Goal: Task Accomplishment & Management: Use online tool/utility

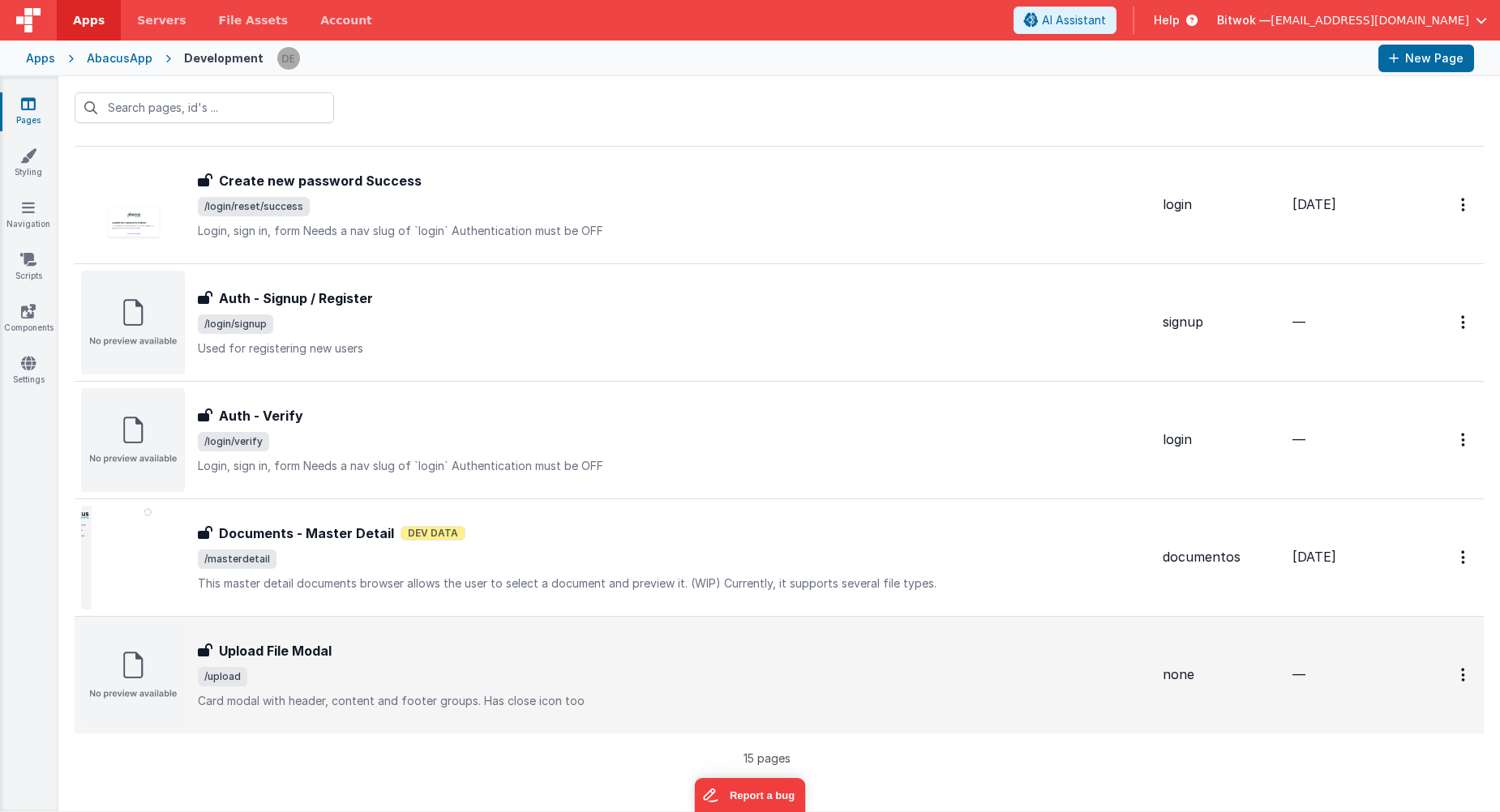
scroll to position [1203, 0]
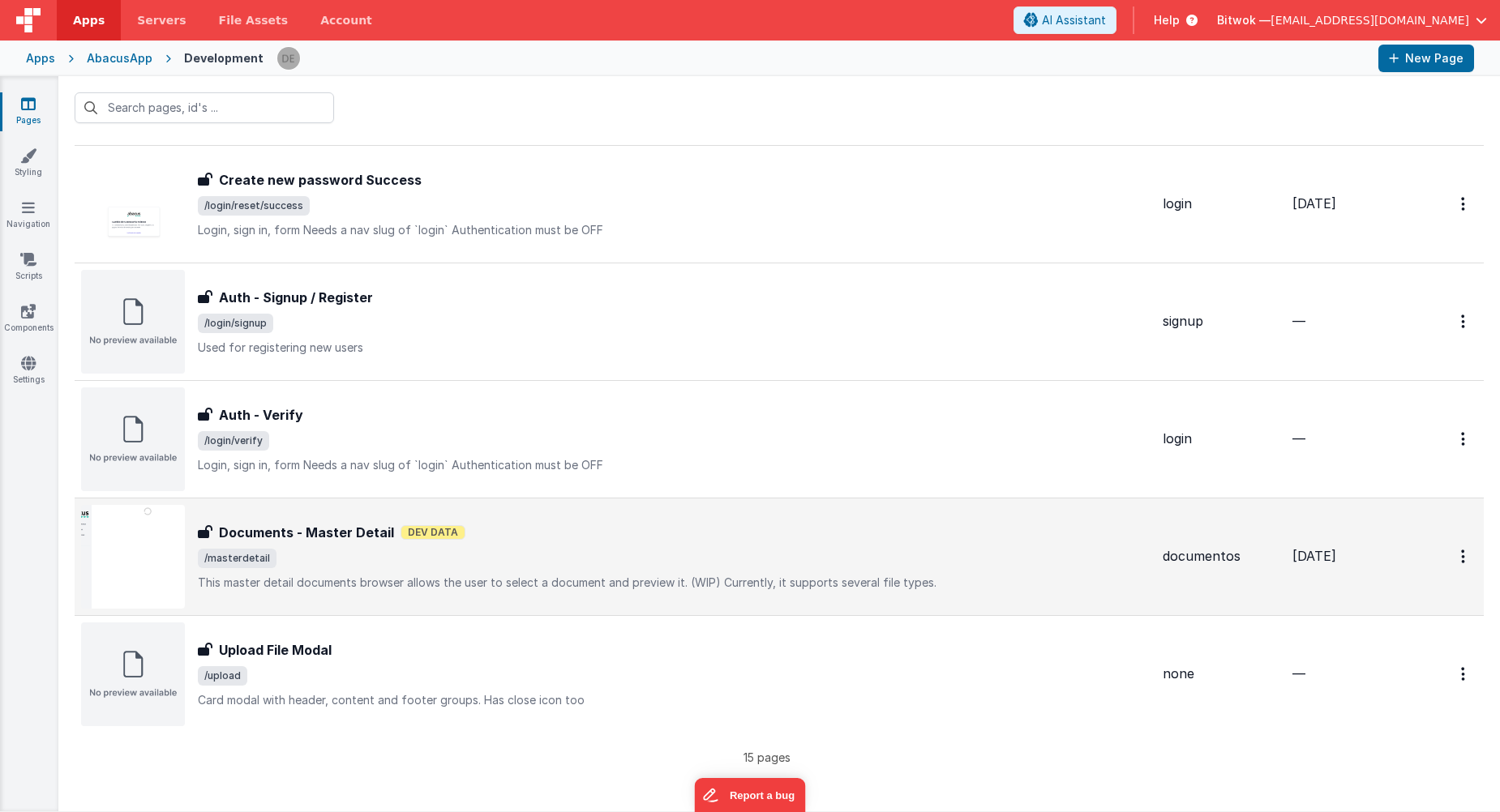
click at [395, 576] on p "This master detail documents browser allows the user to select a document and p…" at bounding box center [674, 583] width 952 height 16
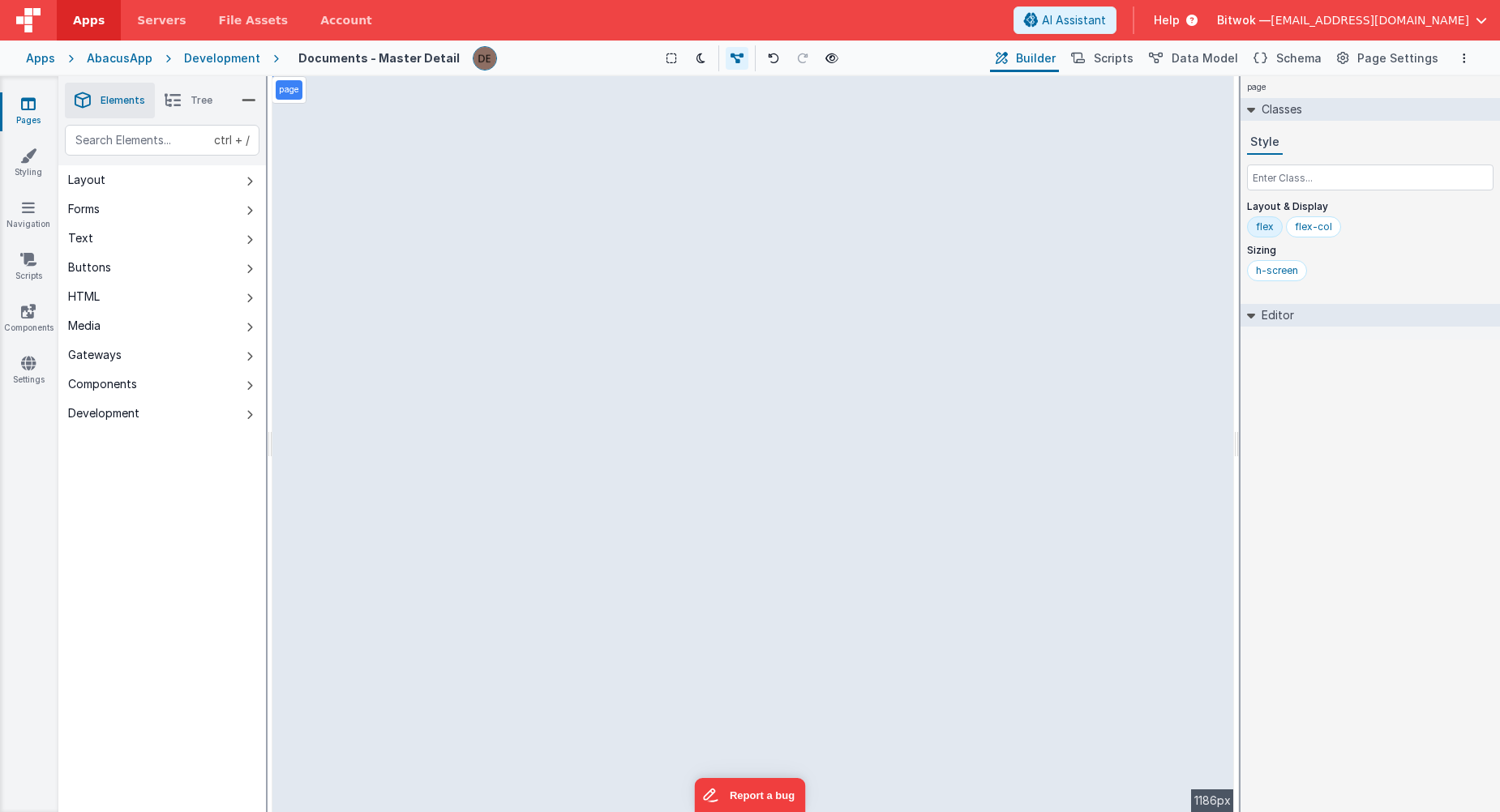
click at [117, 177] on button "Layout" at bounding box center [162, 180] width 207 height 29
click at [139, 207] on button "Forms" at bounding box center [162, 209] width 207 height 29
click at [192, 98] on span "Tree" at bounding box center [202, 101] width 22 height 13
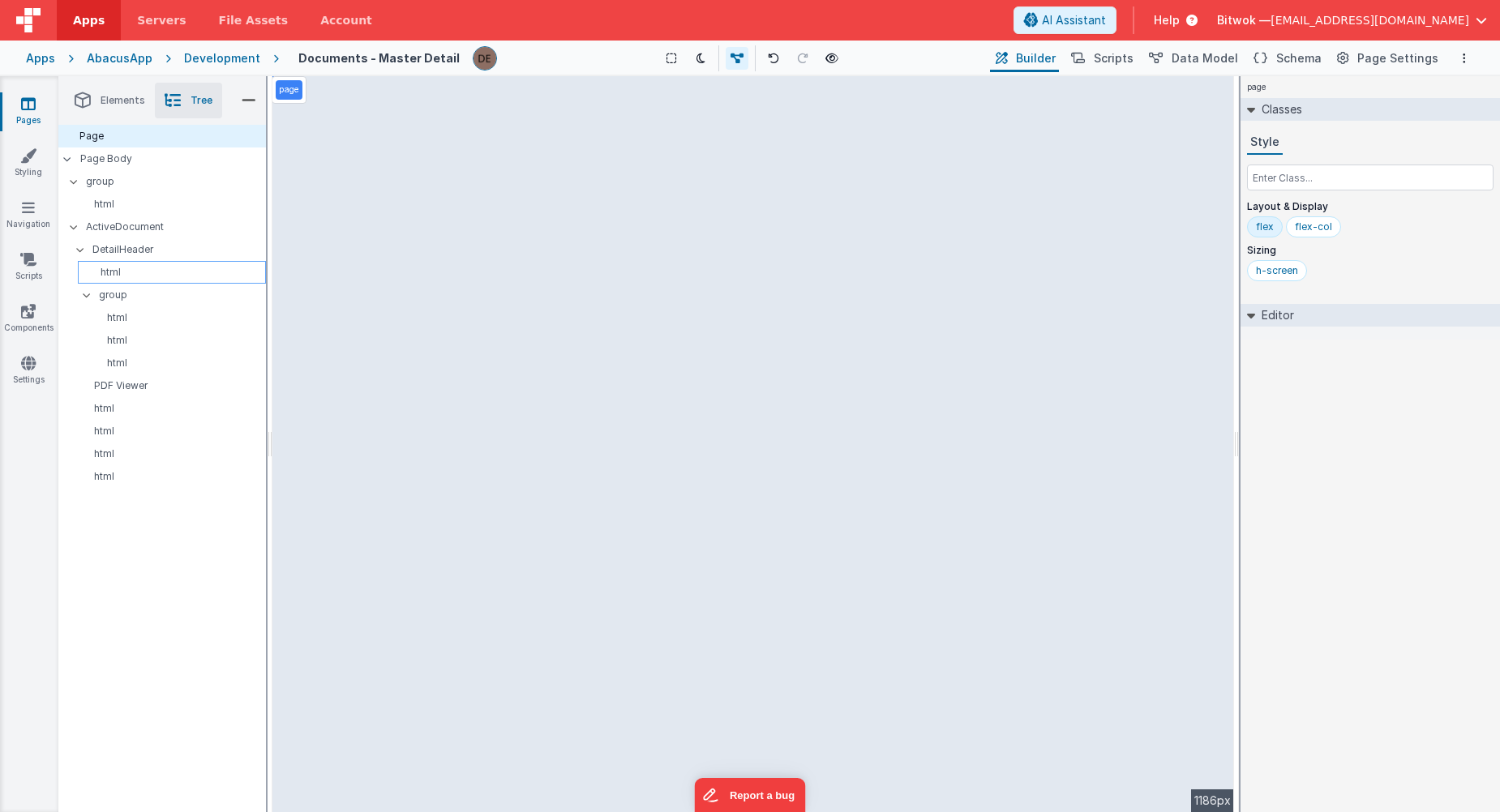
click at [118, 276] on p "html" at bounding box center [174, 272] width 181 height 13
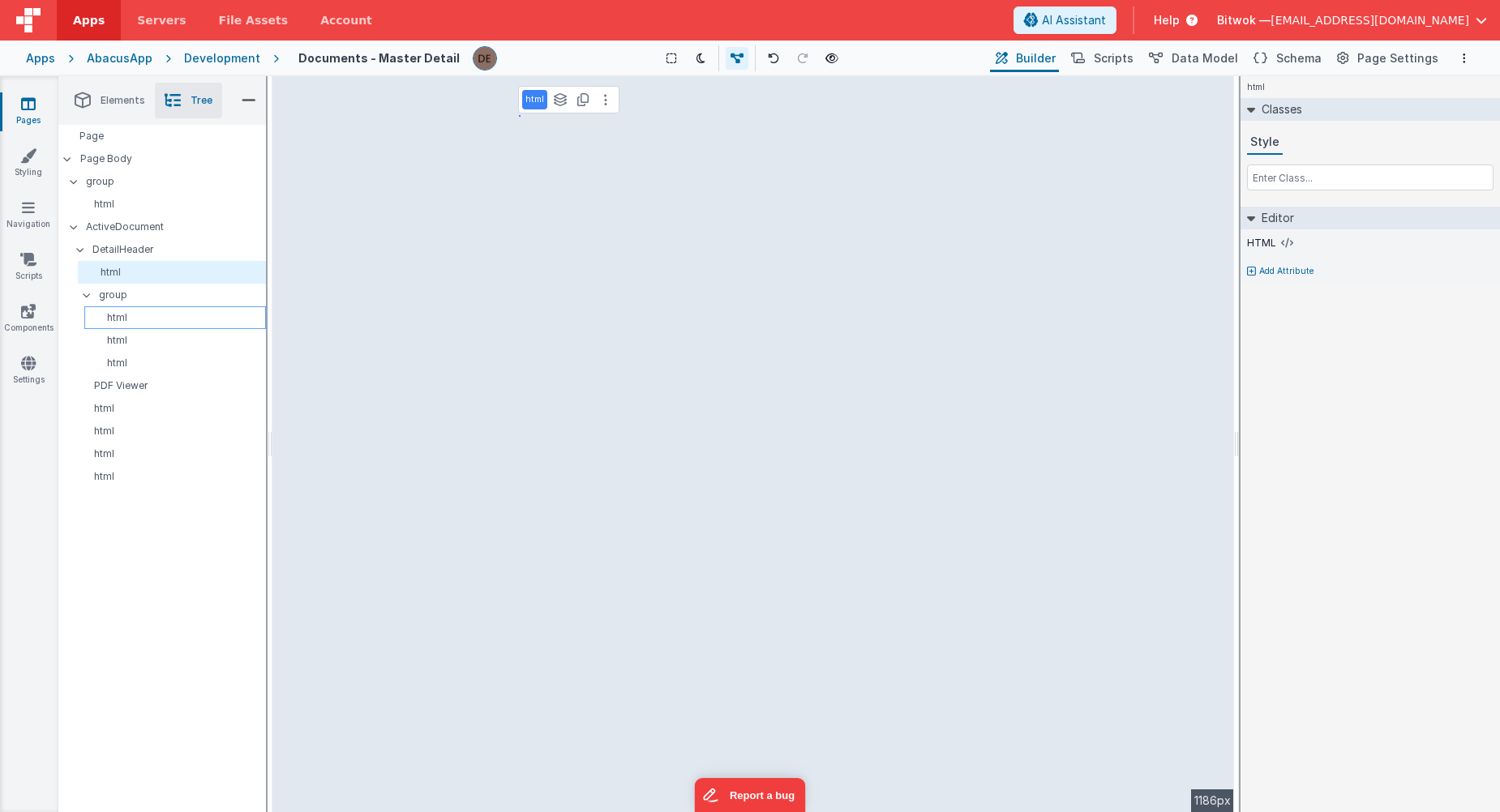
click at [146, 322] on p "html" at bounding box center [178, 318] width 174 height 13
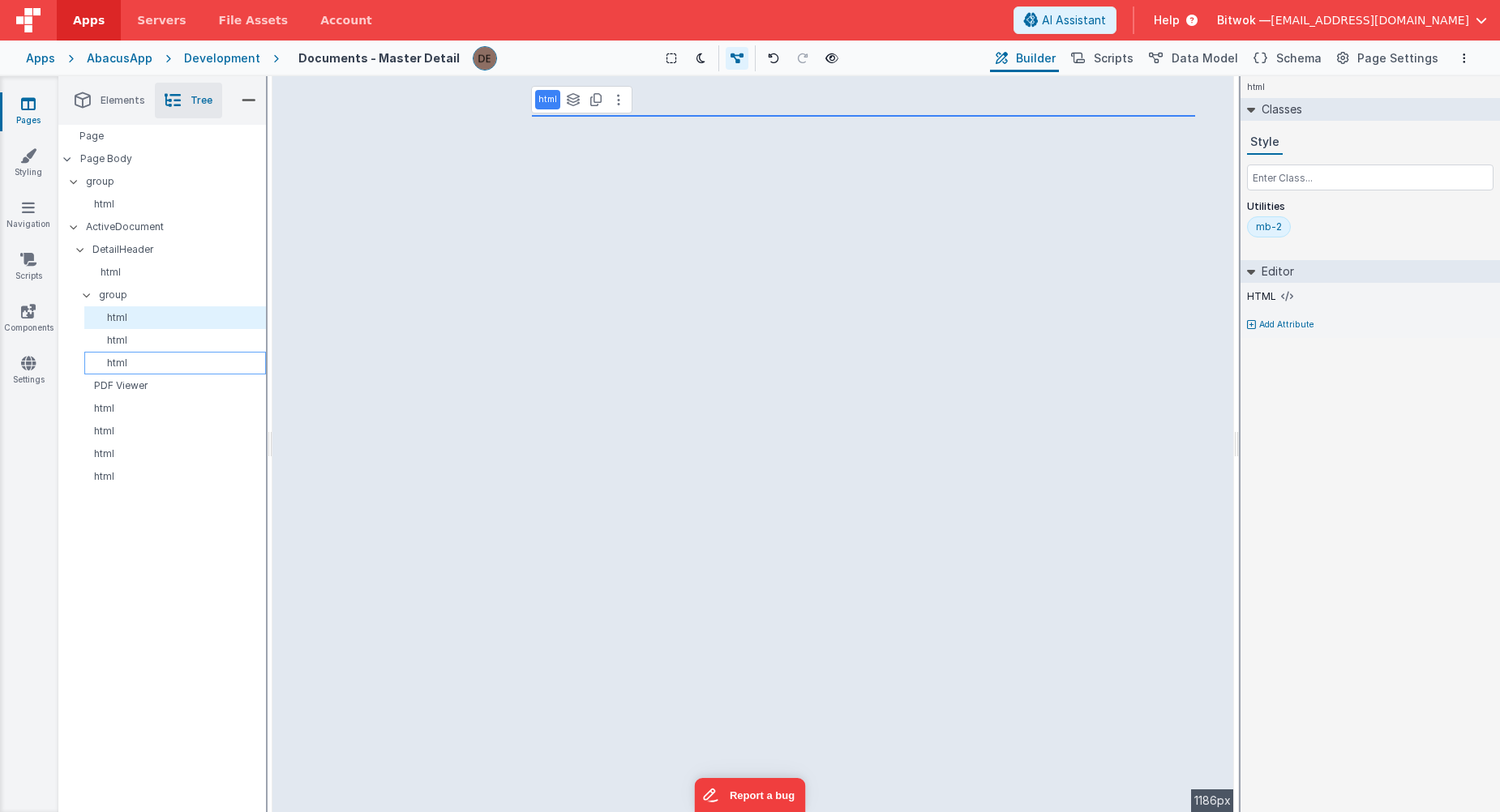
click at [148, 352] on div "html" at bounding box center [175, 362] width 182 height 23
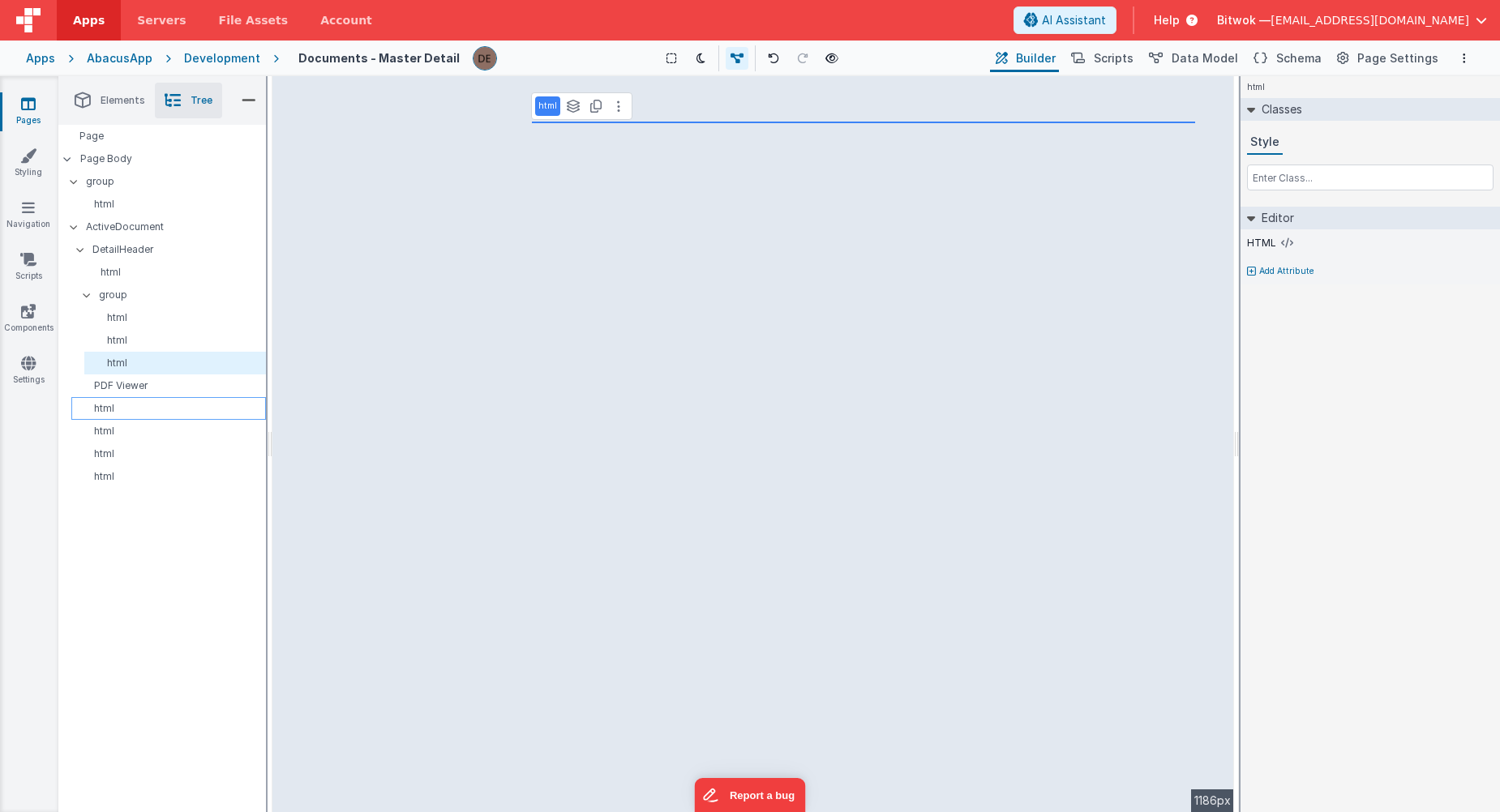
click at [156, 401] on div "html" at bounding box center [169, 408] width 194 height 23
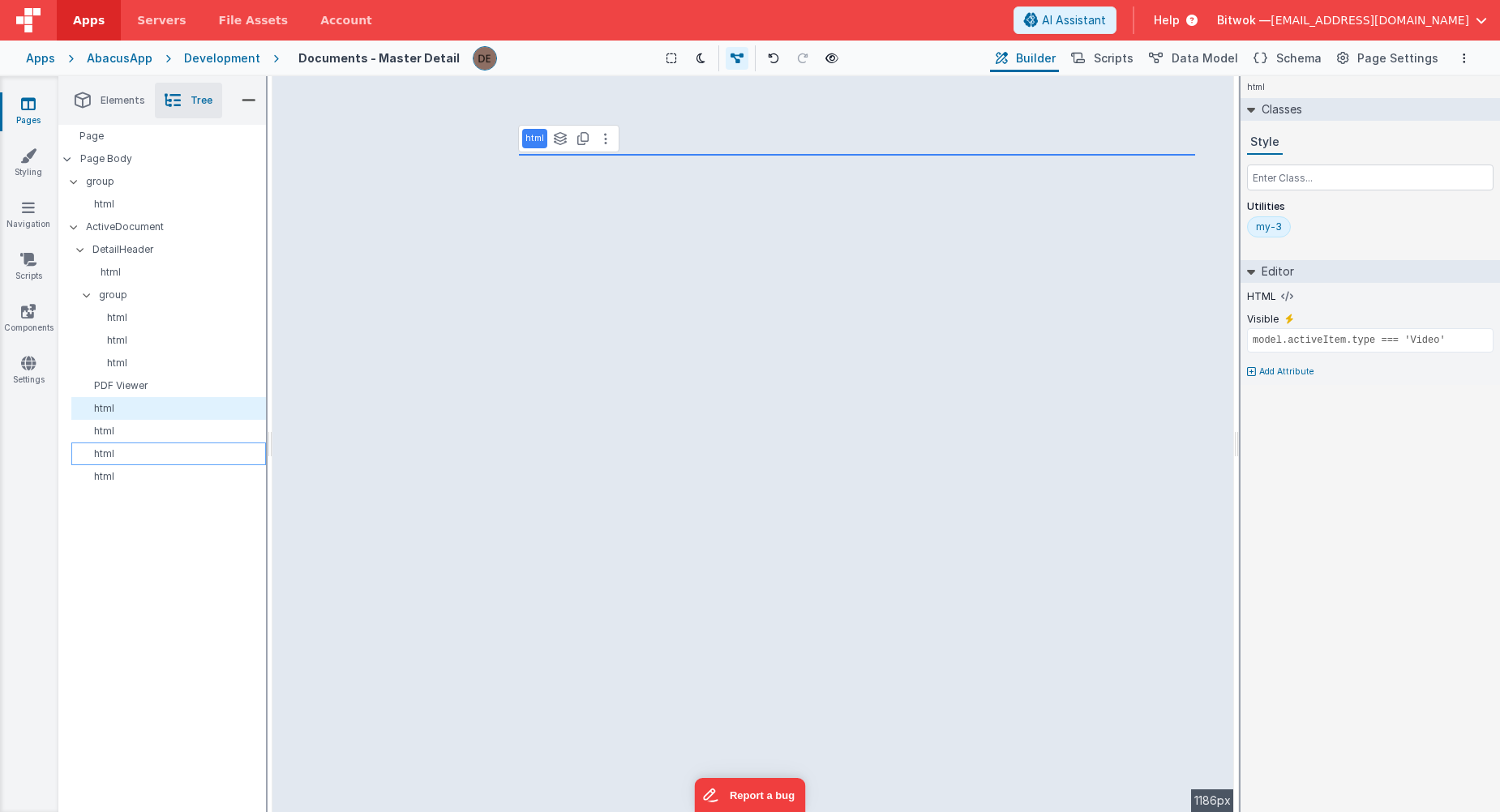
click at [135, 444] on div "html" at bounding box center [169, 453] width 194 height 23
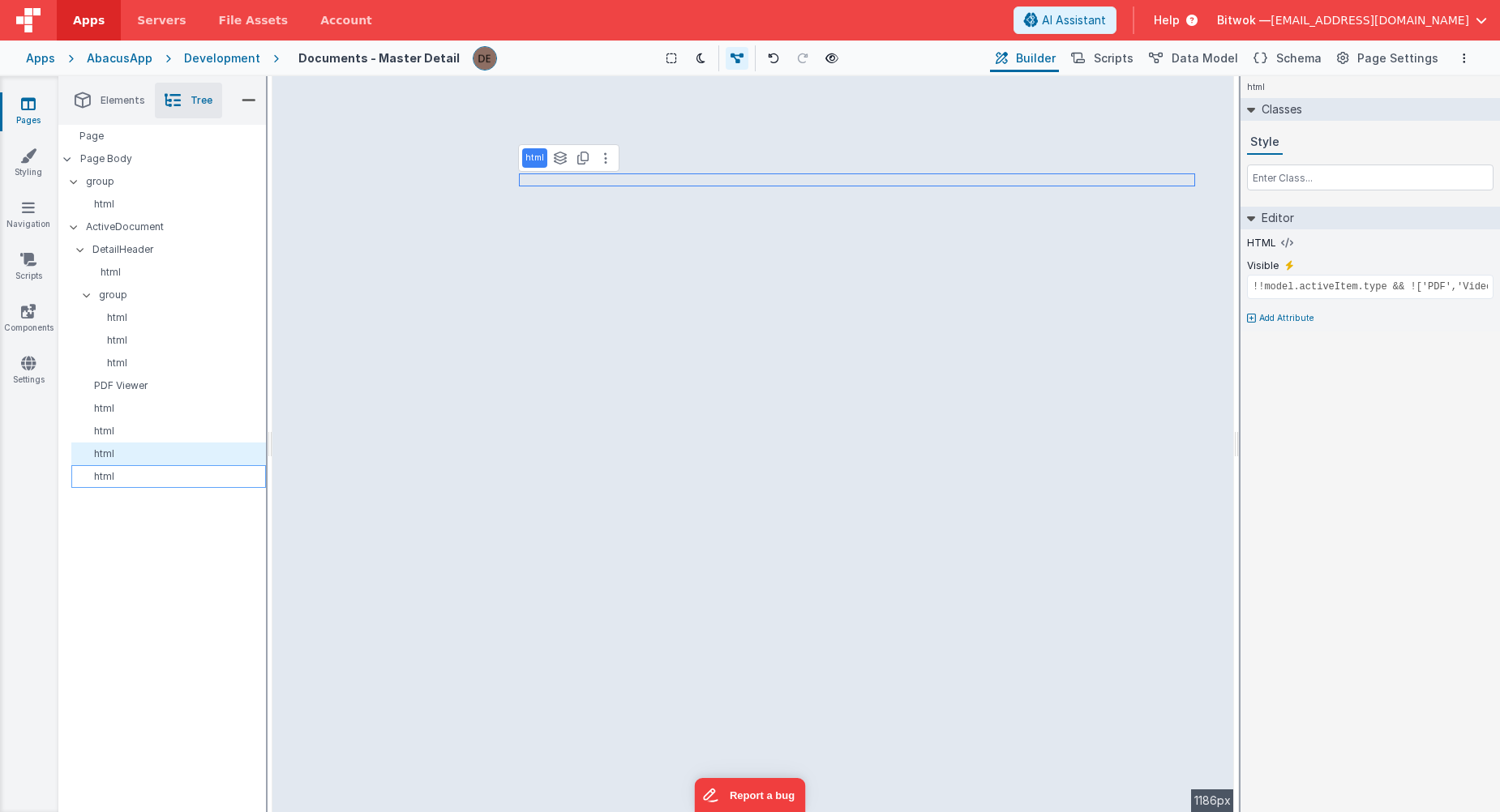
click at [132, 480] on p "html" at bounding box center [172, 477] width 187 height 13
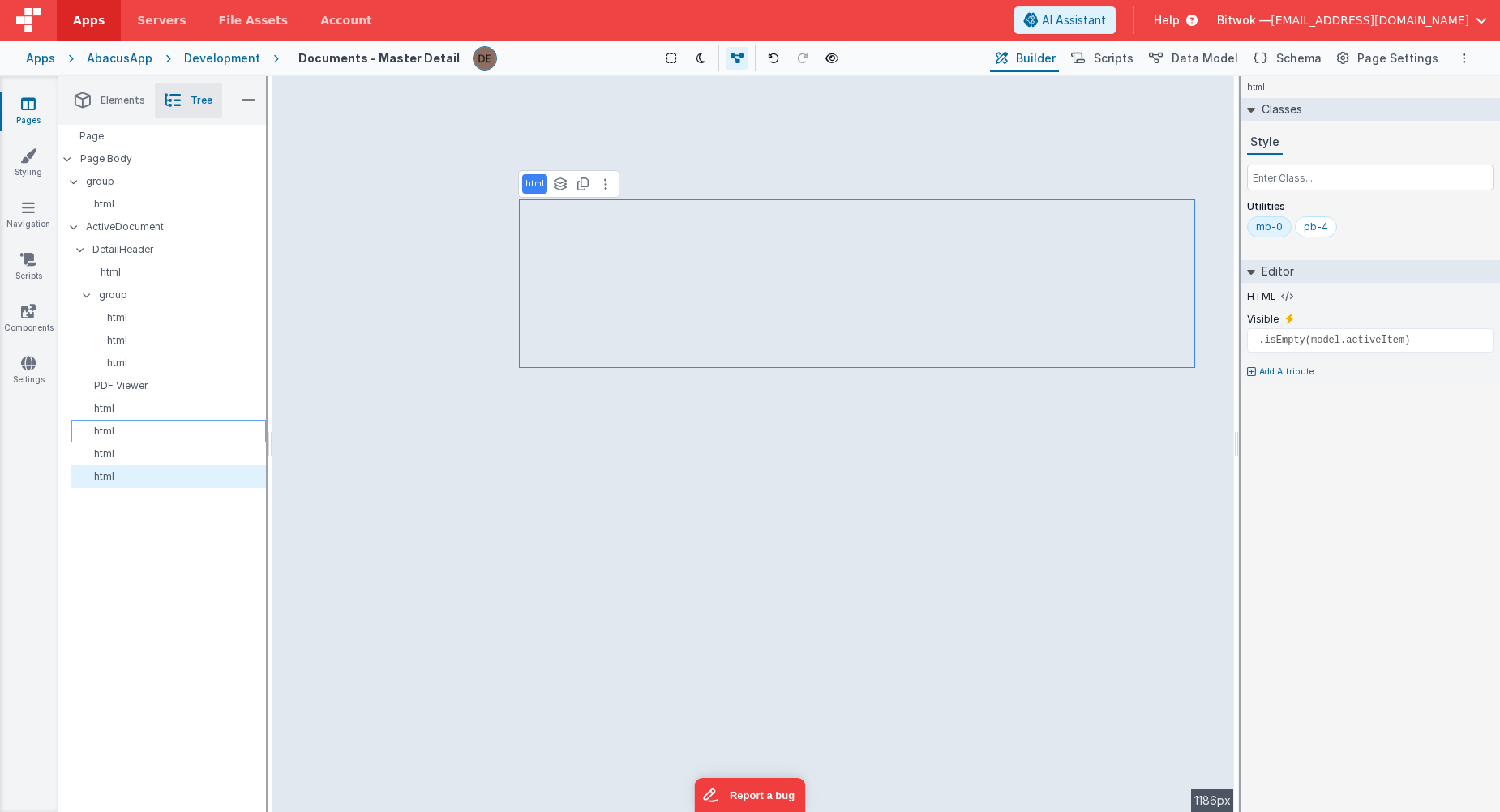
click at [139, 437] on p "html" at bounding box center [172, 431] width 187 height 13
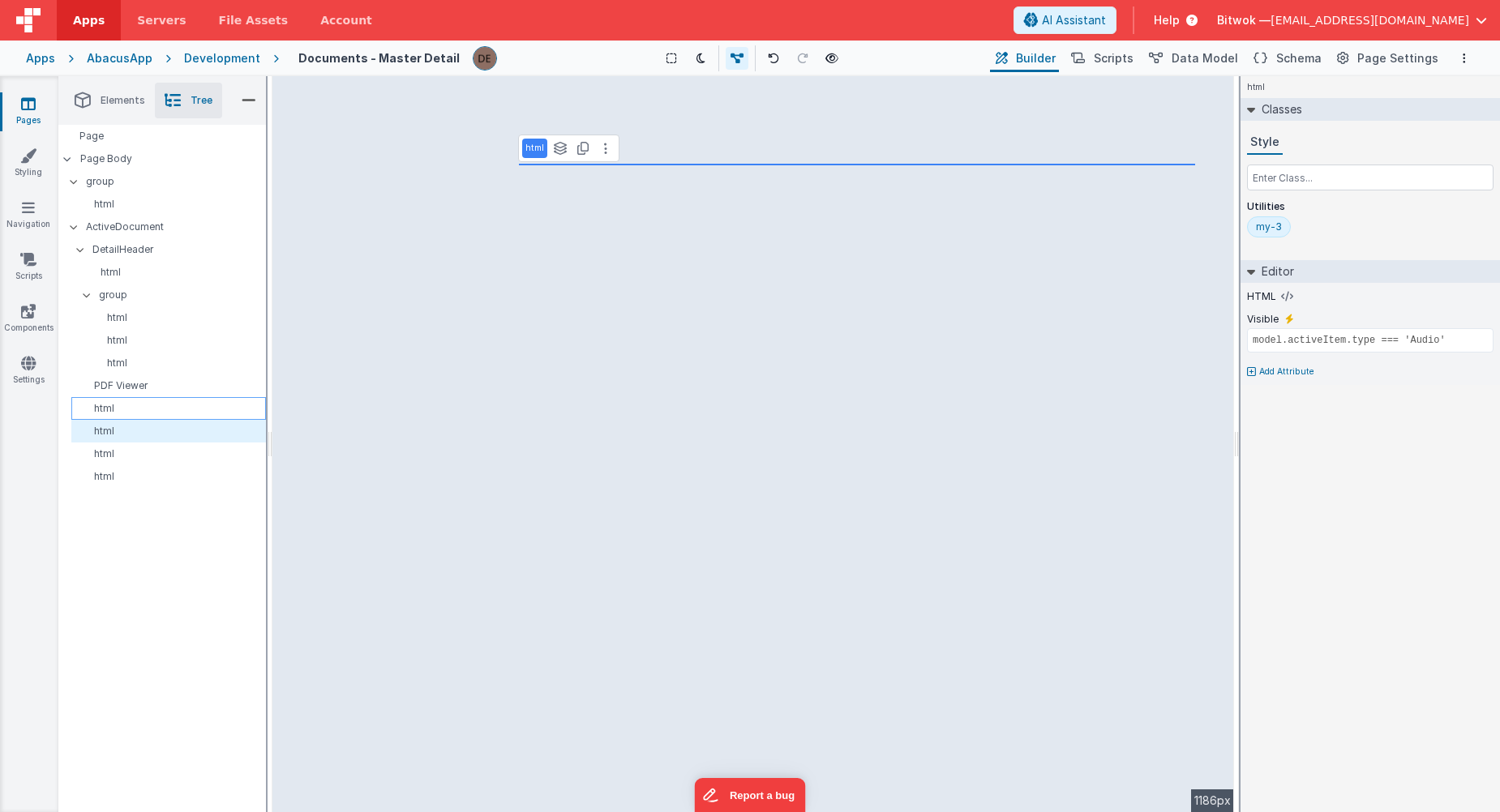
click at [134, 411] on p "html" at bounding box center [172, 409] width 187 height 13
click at [147, 461] on div "html" at bounding box center [169, 453] width 194 height 23
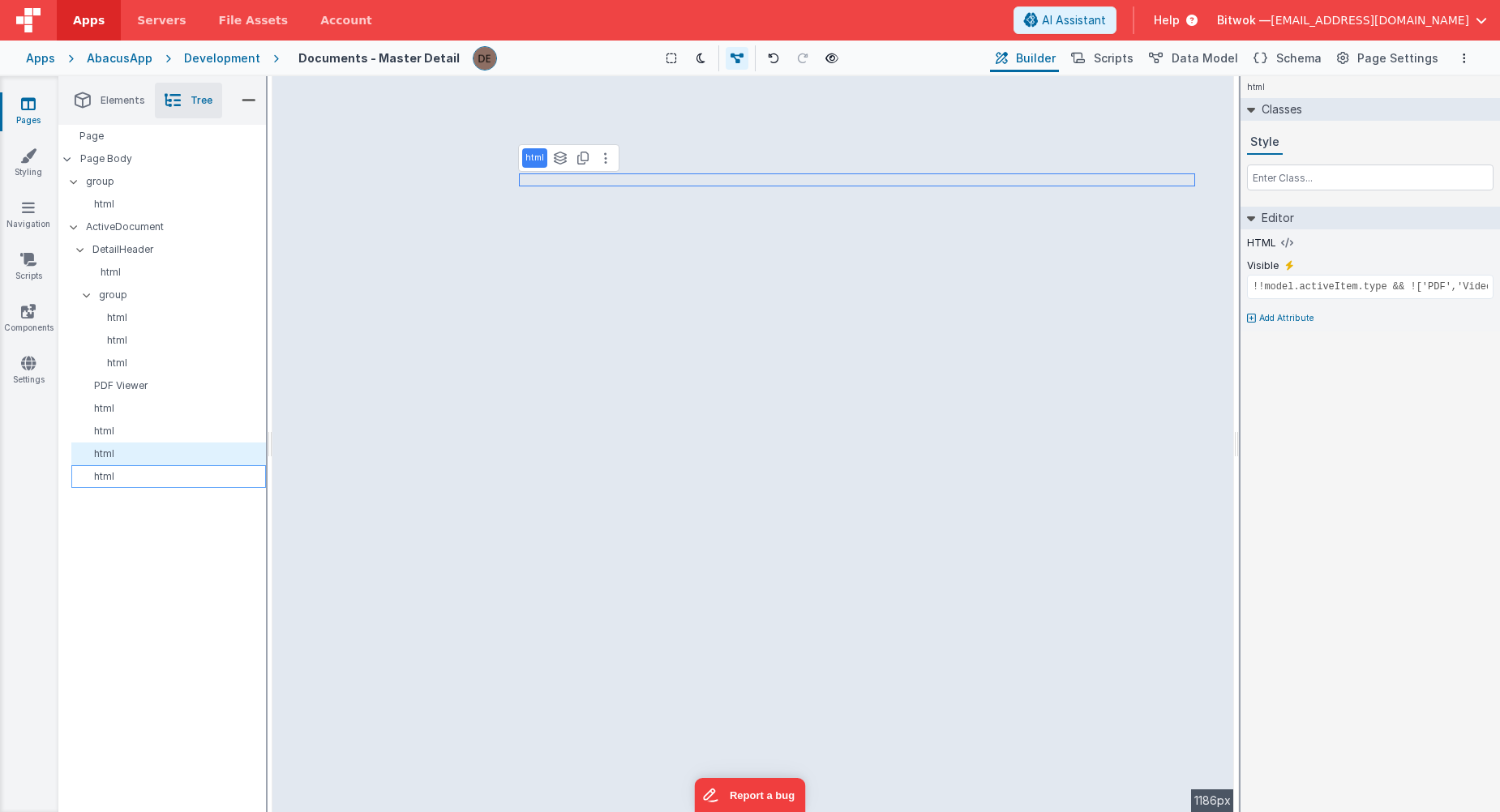
click at [147, 483] on div "html" at bounding box center [169, 476] width 194 height 23
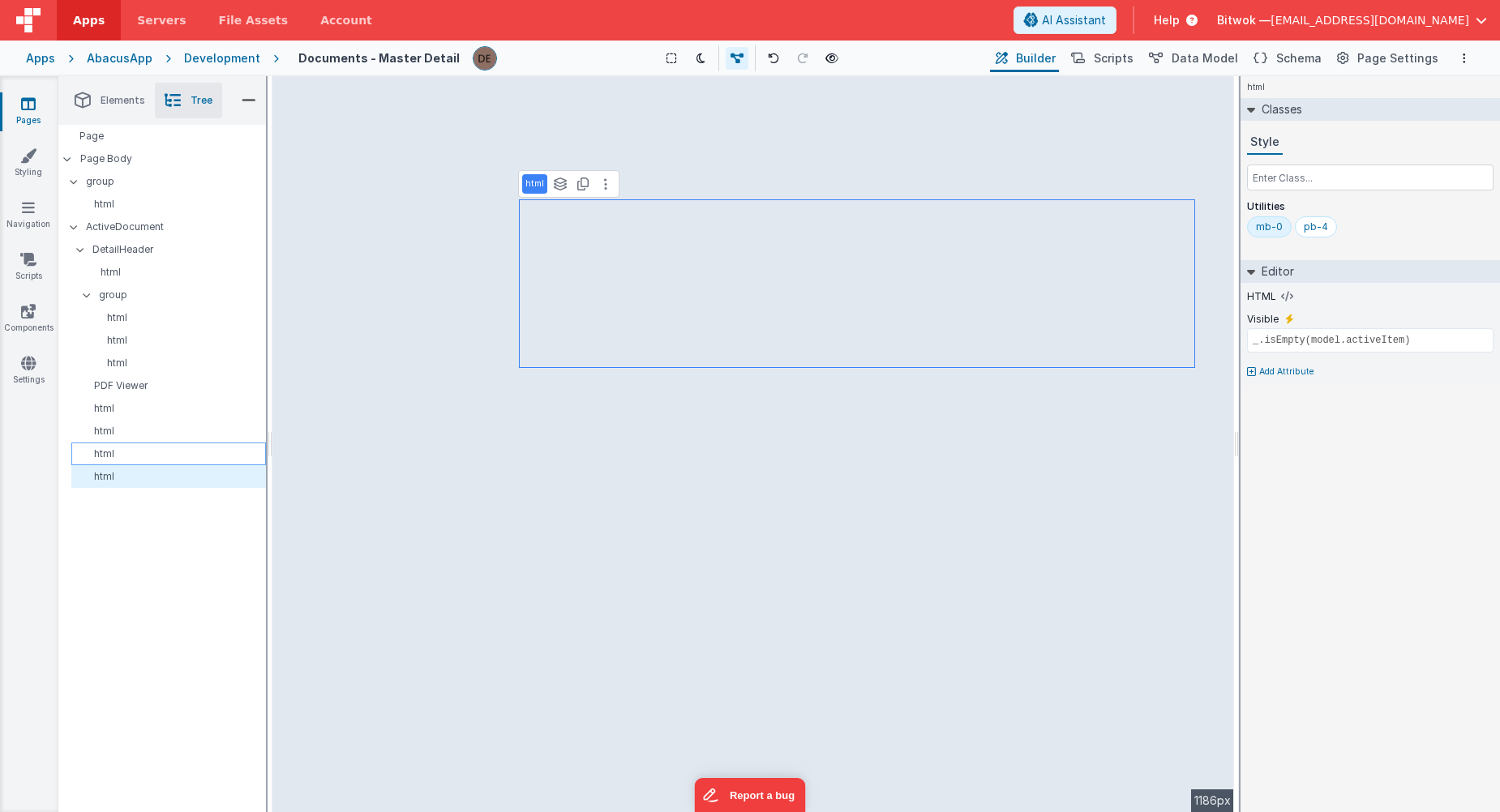
click at [146, 450] on p "html" at bounding box center [172, 454] width 187 height 13
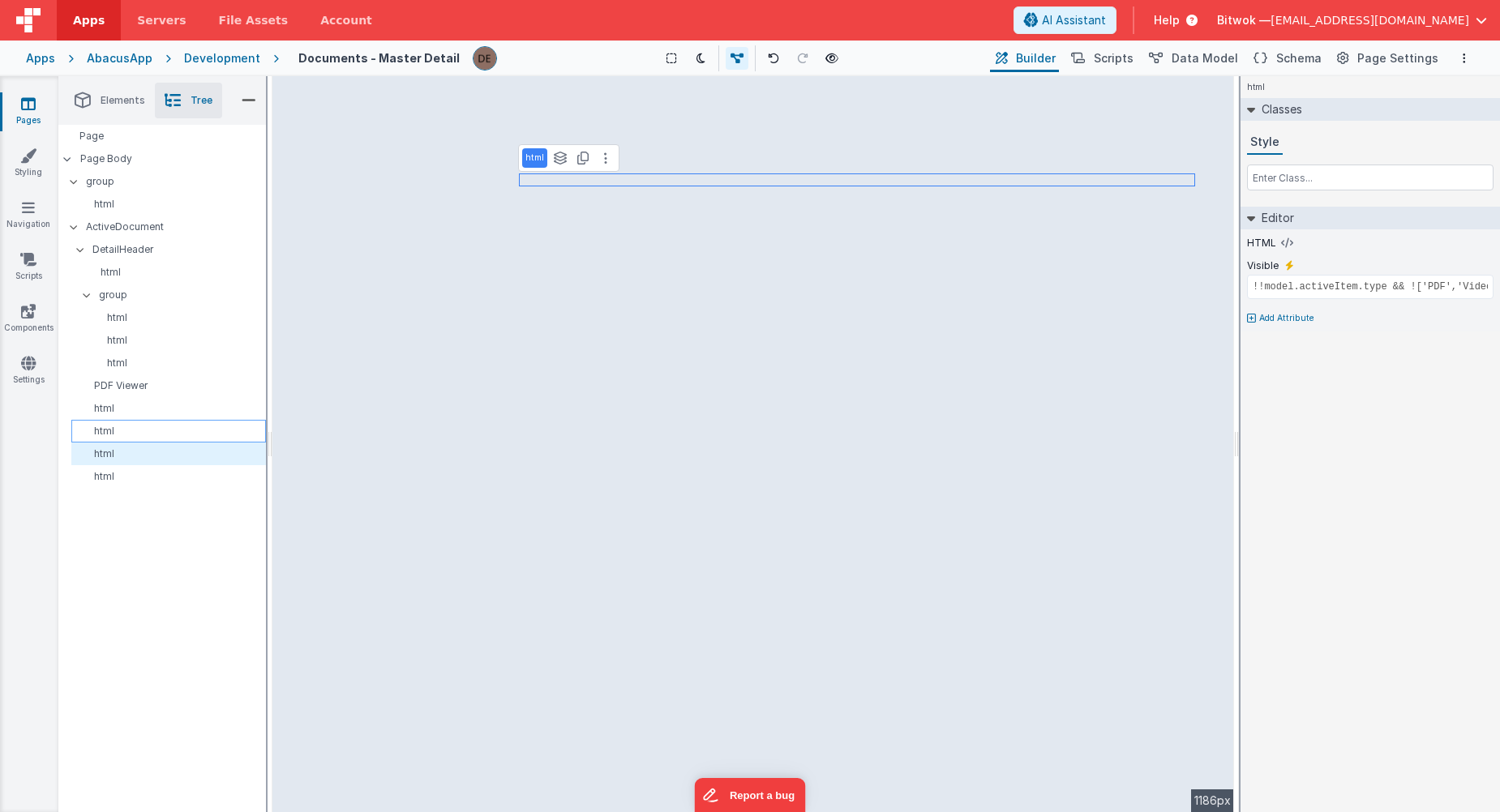
click at [147, 430] on p "html" at bounding box center [172, 431] width 187 height 13
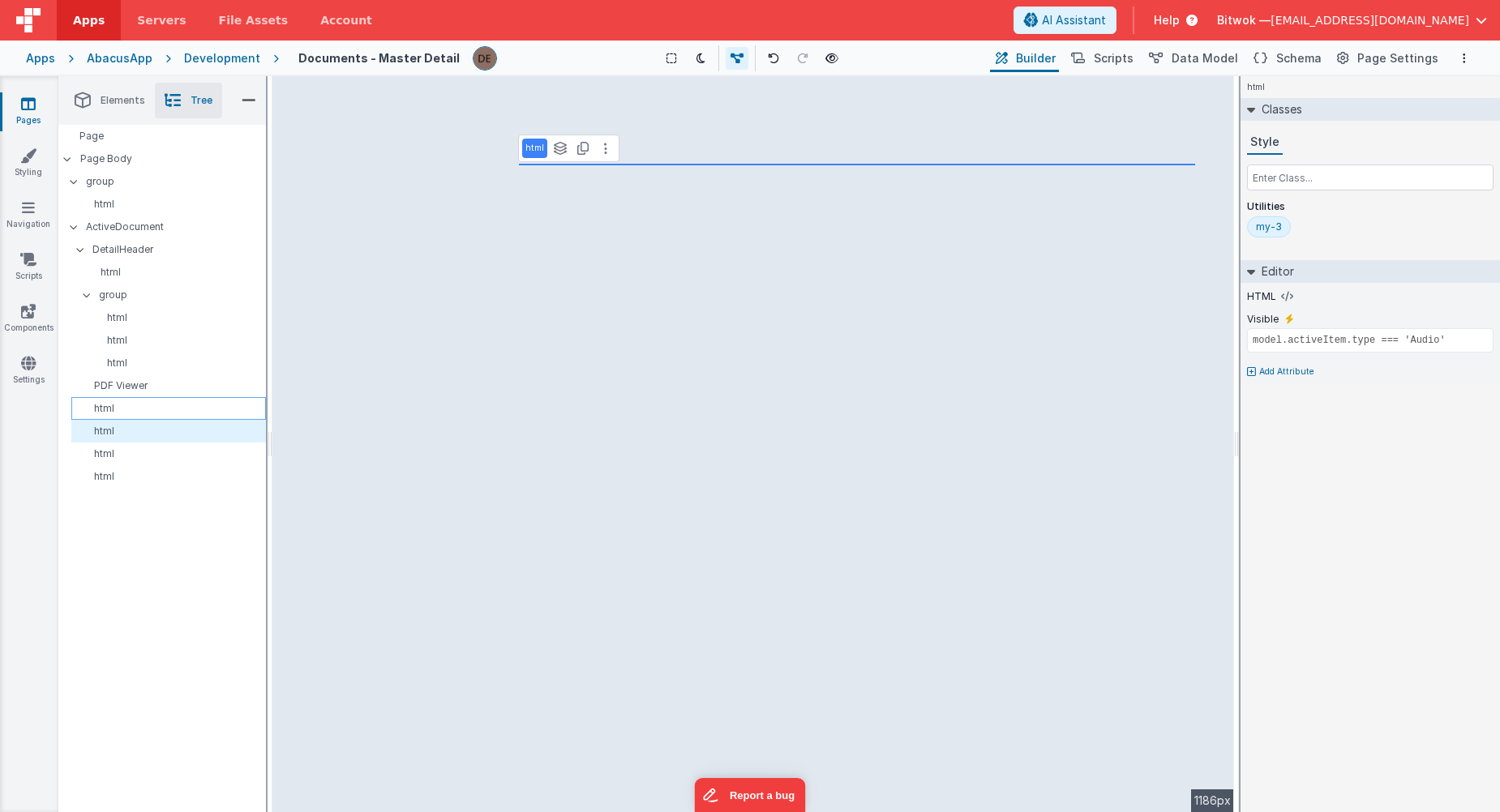
click at [149, 407] on p "html" at bounding box center [172, 409] width 187 height 13
type input "model.activeItem.type === 'Video'"
click at [157, 391] on p "PDF Viewer" at bounding box center [172, 386] width 187 height 13
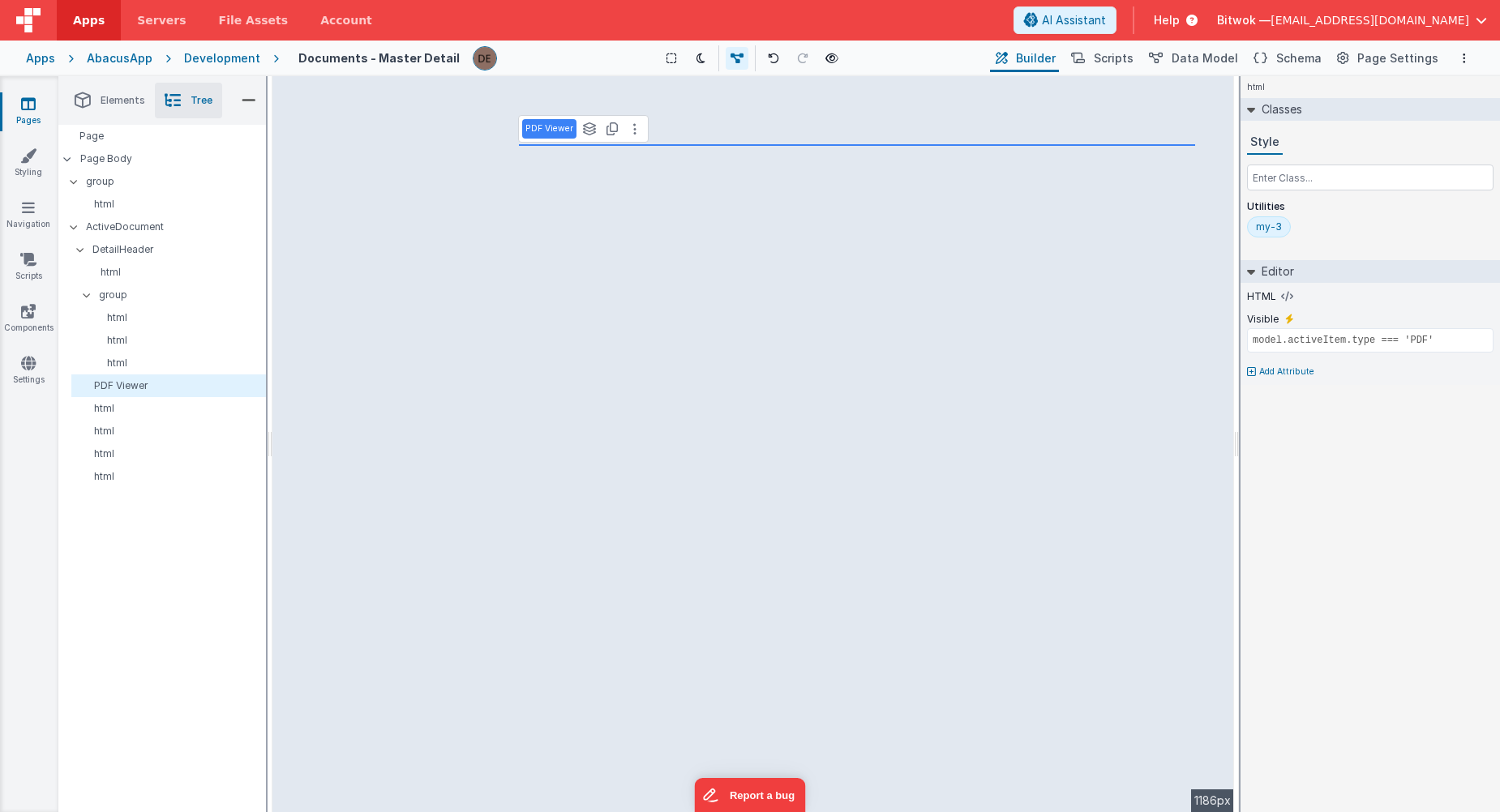
click at [1251, 608] on div "html Classes Style Utilities my-3 Editor HTML Visible model.activeItem.type ===…" at bounding box center [1370, 444] width 260 height 736
click at [1016, 527] on div "PDF Viewer See layers ctrl + L Duplicate ctrl + D --> 1186px" at bounding box center [753, 444] width 961 height 736
